Goal: Entertainment & Leisure: Browse casually

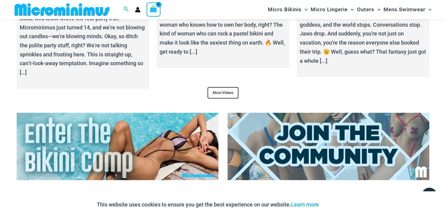
scroll to position [2297, 0]
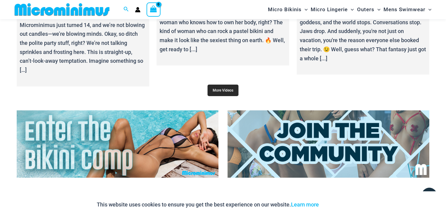
click at [214, 85] on link "More Videos" at bounding box center [222, 91] width 31 height 12
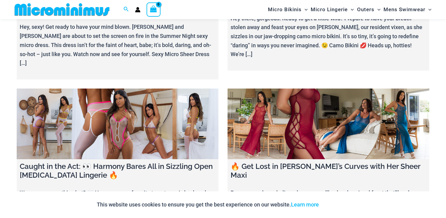
scroll to position [623, 0]
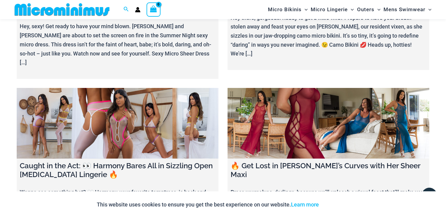
click at [121, 88] on link at bounding box center [118, 123] width 202 height 71
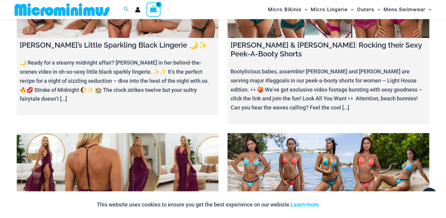
scroll to position [1913, 0]
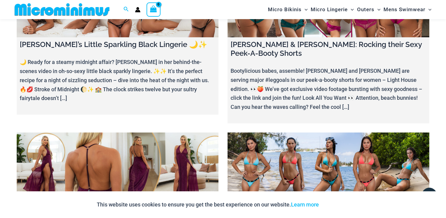
click at [305, 132] on link at bounding box center [328, 167] width 202 height 71
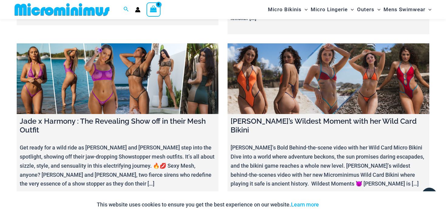
scroll to position [3696, 0]
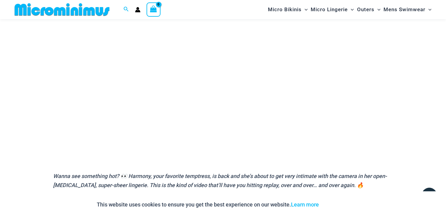
scroll to position [117, 0]
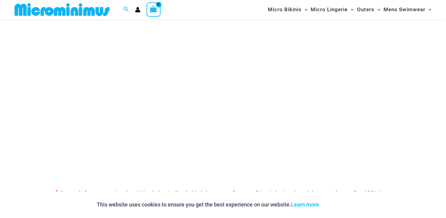
scroll to position [104, 0]
